Goal: Complete application form

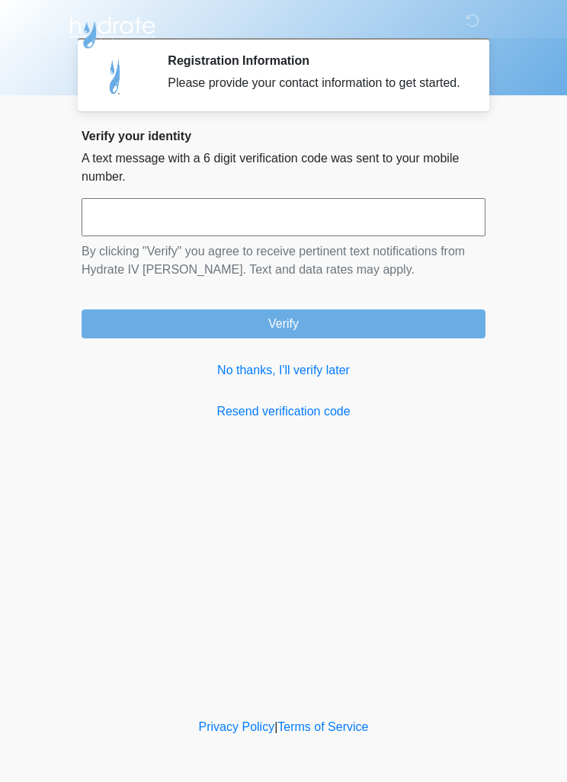
click at [319, 379] on link "No thanks, I'll verify later" at bounding box center [284, 370] width 404 height 18
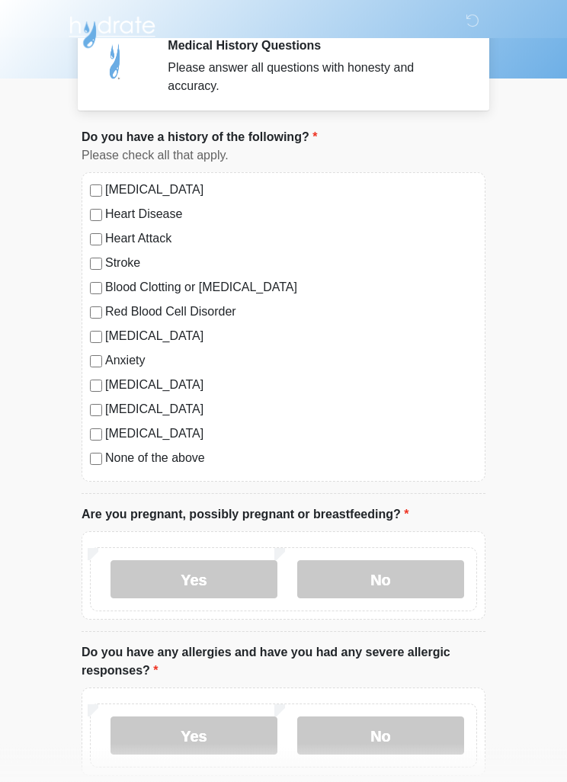
scroll to position [17, 0]
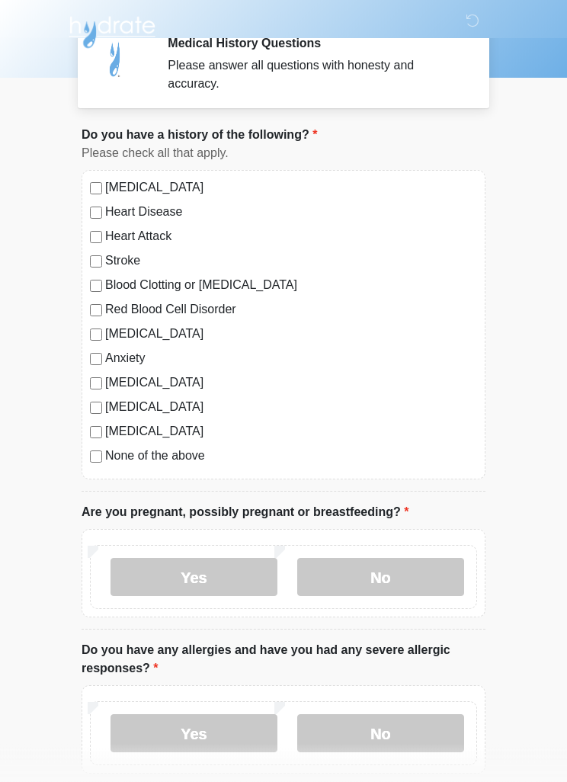
click at [187, 459] on label "None of the above" at bounding box center [291, 456] width 372 height 18
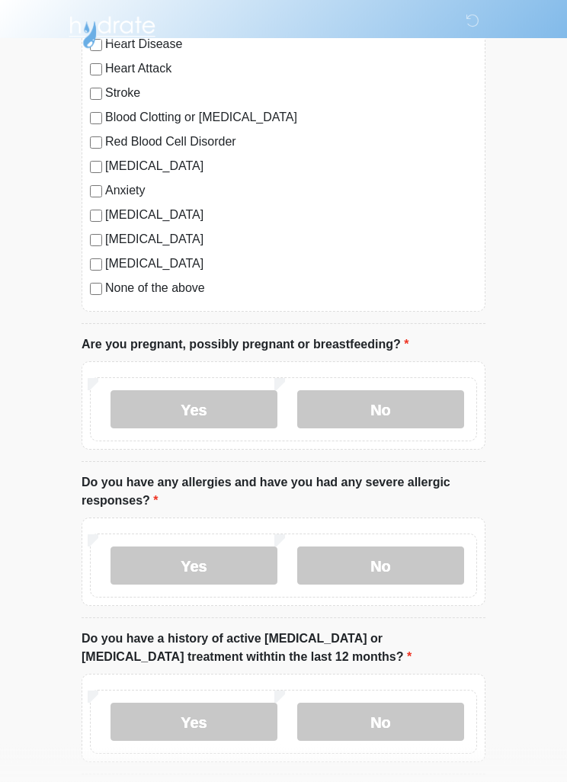
scroll to position [185, 0]
click at [401, 404] on label "No" at bounding box center [380, 409] width 167 height 38
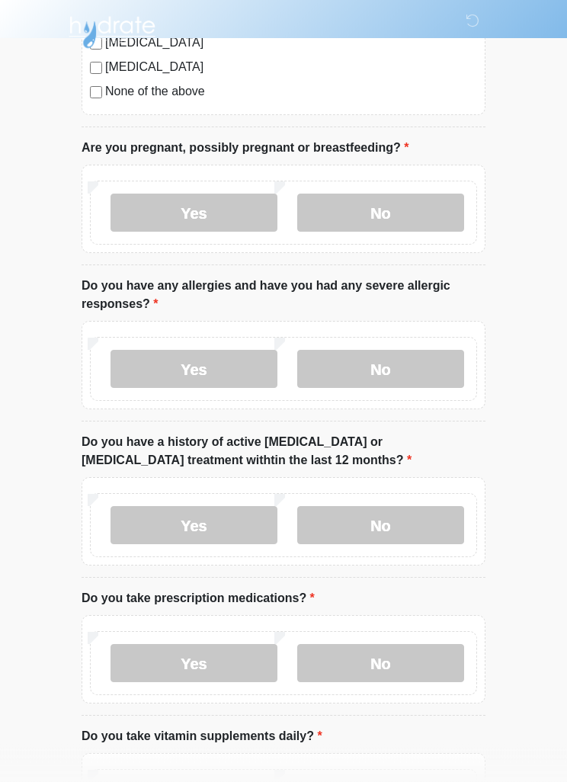
scroll to position [382, 0]
click at [231, 360] on label "Yes" at bounding box center [193, 369] width 167 height 38
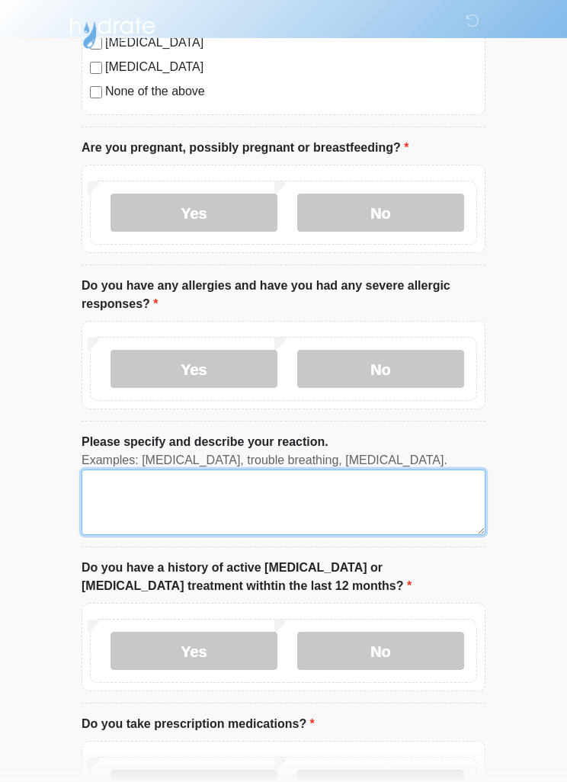
click at [321, 510] on textarea "Please specify and describe your reaction." at bounding box center [284, 502] width 404 height 66
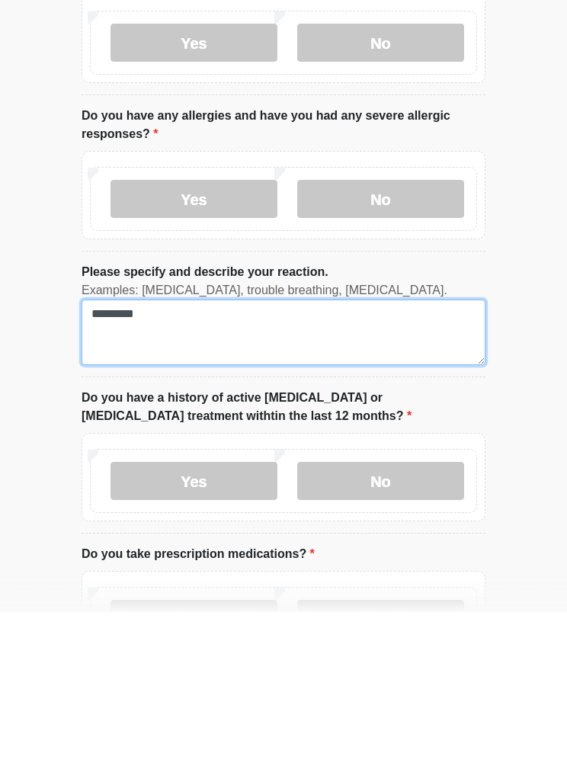
type textarea "*********"
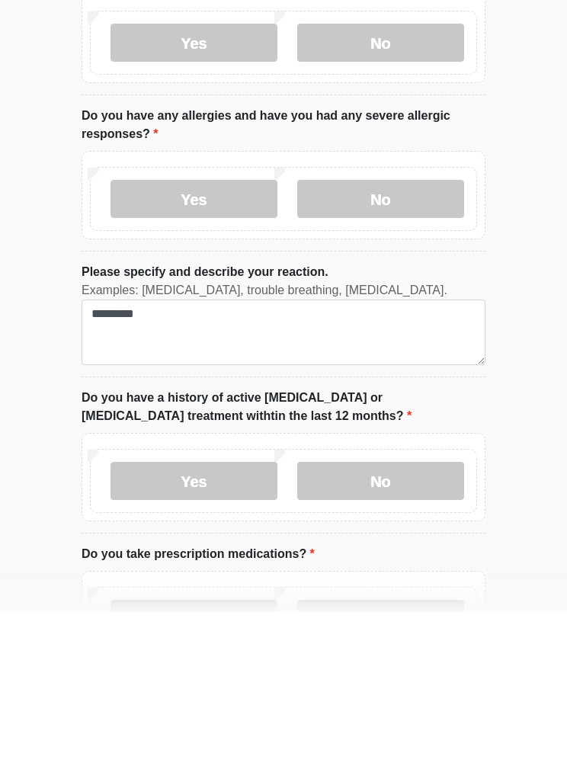
click at [433, 632] on label "No" at bounding box center [380, 651] width 167 height 38
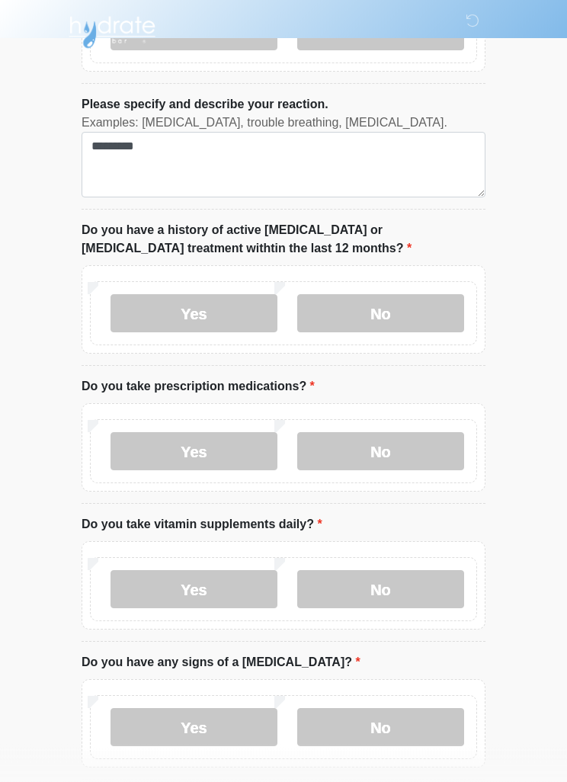
scroll to position [719, 0]
click at [416, 448] on label "No" at bounding box center [380, 451] width 167 height 38
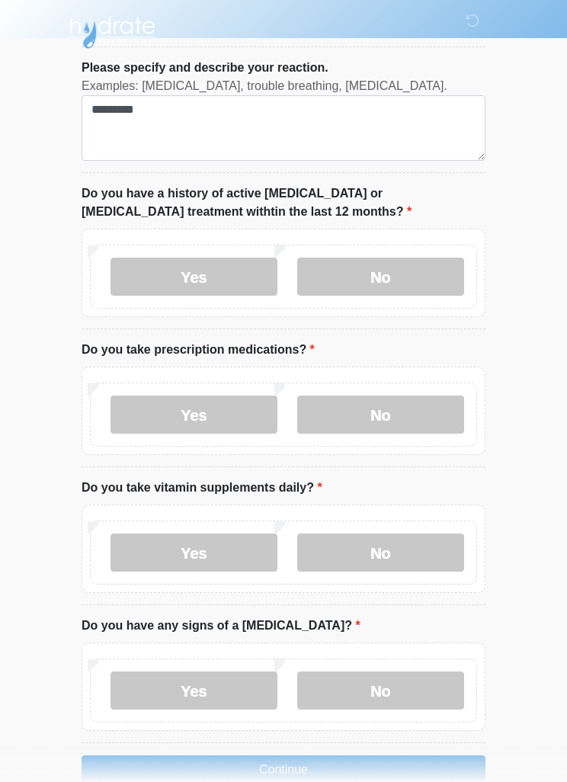
scroll to position [788, 0]
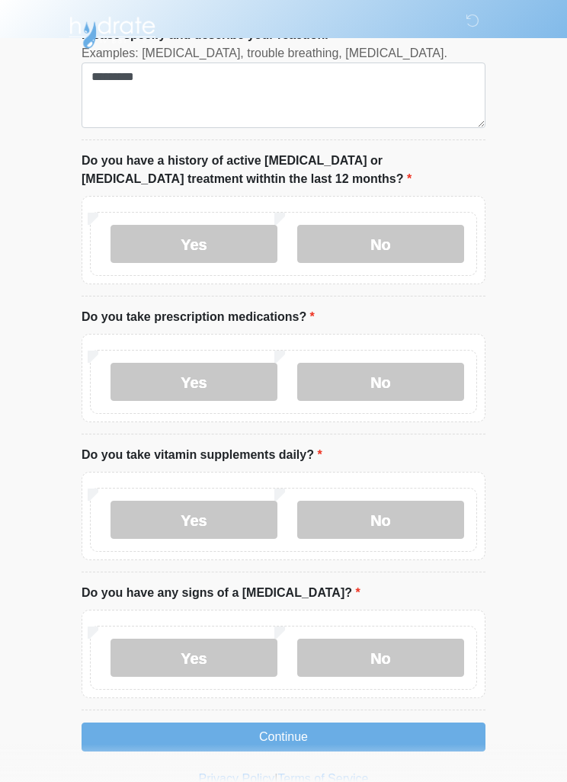
click at [413, 508] on label "No" at bounding box center [380, 519] width 167 height 38
click at [398, 640] on label "No" at bounding box center [380, 657] width 167 height 38
click at [315, 727] on button "Continue" at bounding box center [284, 736] width 404 height 29
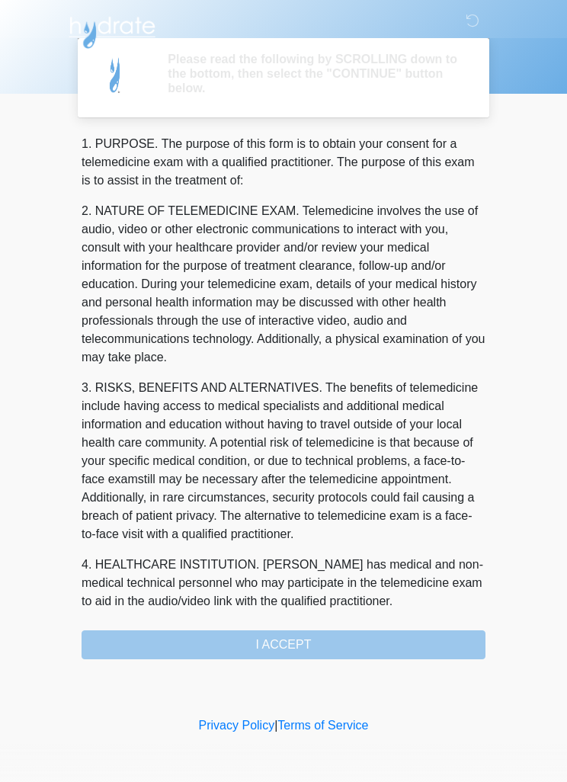
scroll to position [0, 0]
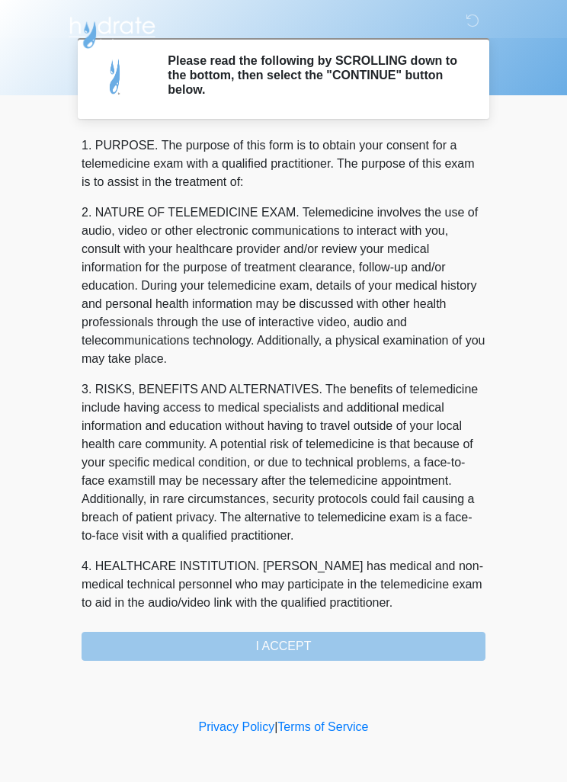
click at [325, 640] on div "1. PURPOSE. The purpose of this form is to obtain your consent for a telemedici…" at bounding box center [284, 398] width 404 height 524
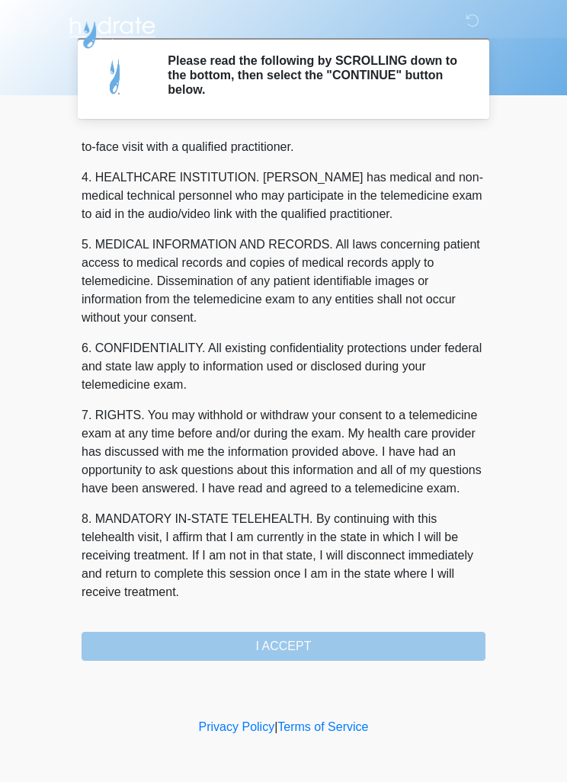
scroll to position [425, 0]
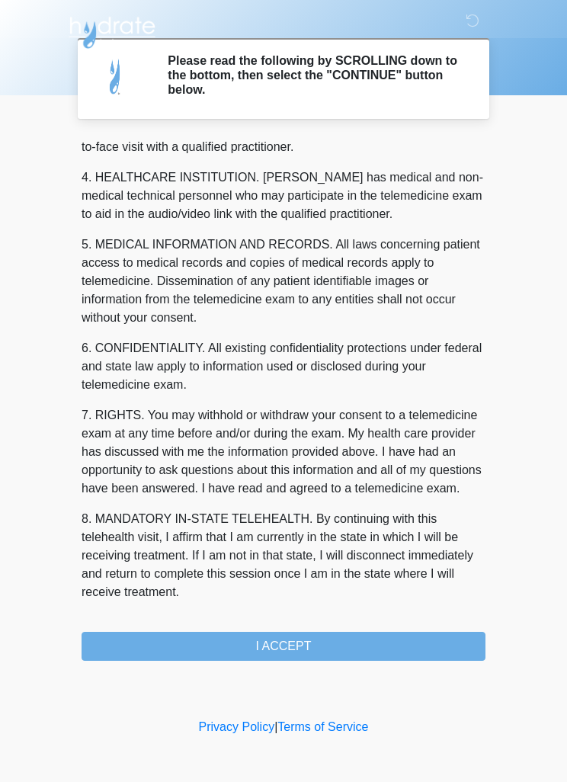
click at [308, 638] on button "I ACCEPT" at bounding box center [284, 646] width 404 height 29
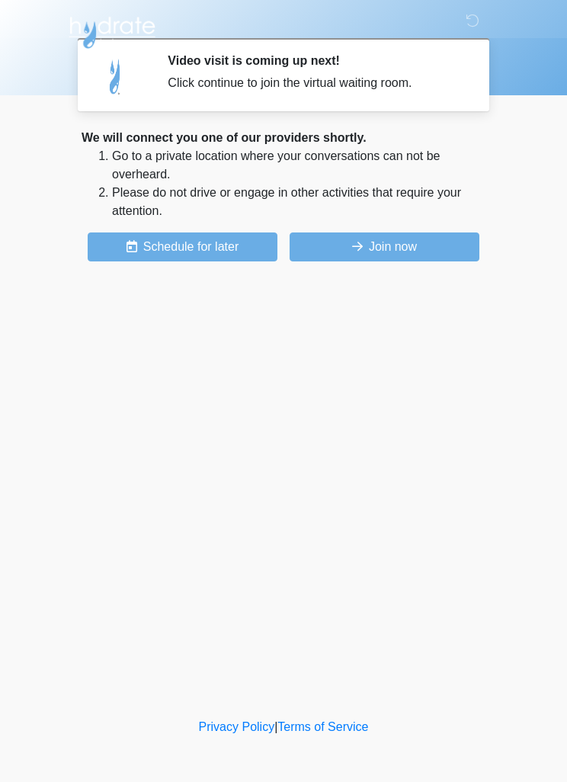
click at [404, 238] on button "Join now" at bounding box center [384, 246] width 190 height 29
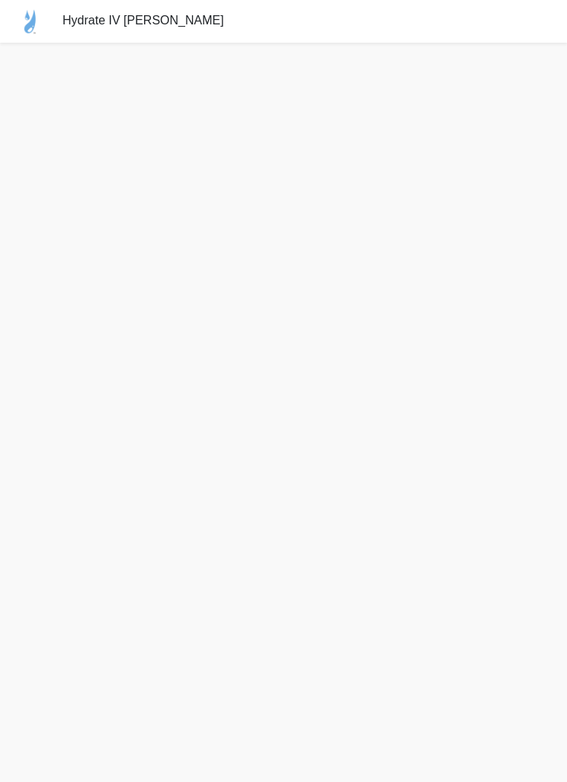
click at [298, 1] on div "Hydrate IV [PERSON_NAME]" at bounding box center [283, 21] width 567 height 43
